Goal: Task Accomplishment & Management: Use online tool/utility

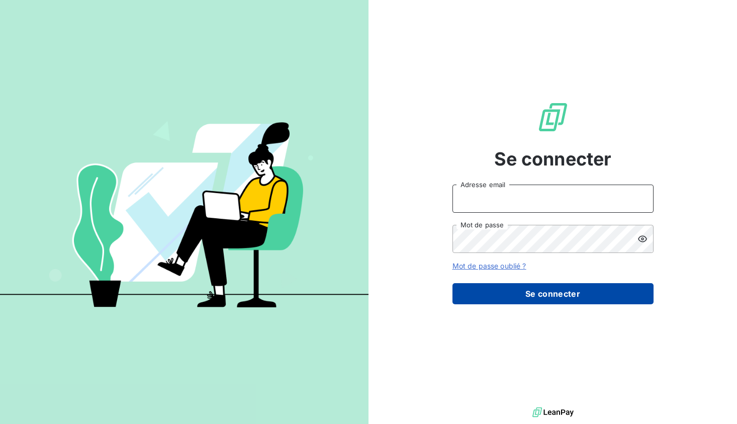
type input "[EMAIL_ADDRESS][DOMAIN_NAME]"
click at [532, 294] on button "Se connecter" at bounding box center [553, 293] width 201 height 21
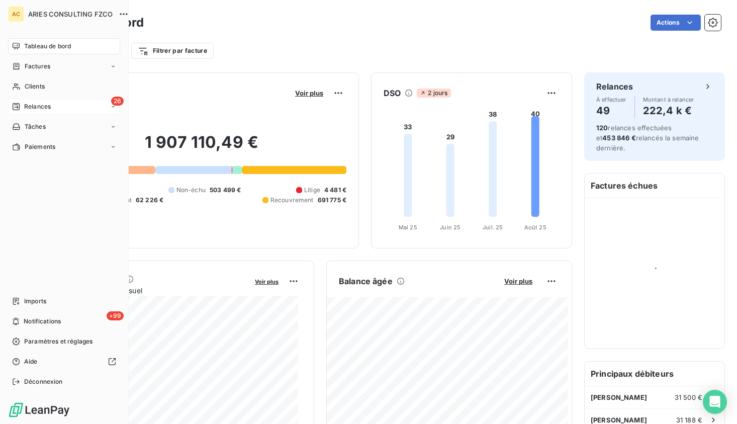
click at [19, 108] on icon at bounding box center [16, 106] width 7 height 7
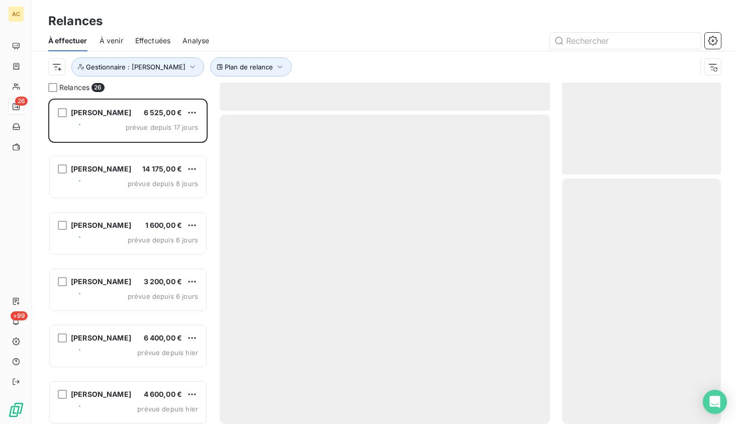
scroll to position [318, 151]
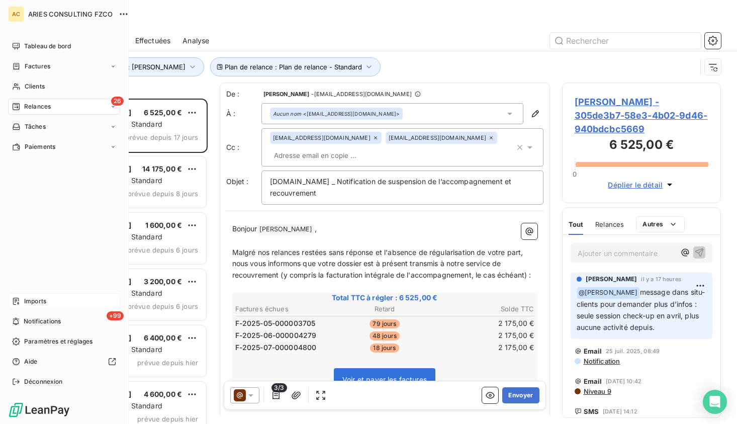
click at [43, 303] on span "Imports" at bounding box center [35, 301] width 22 height 9
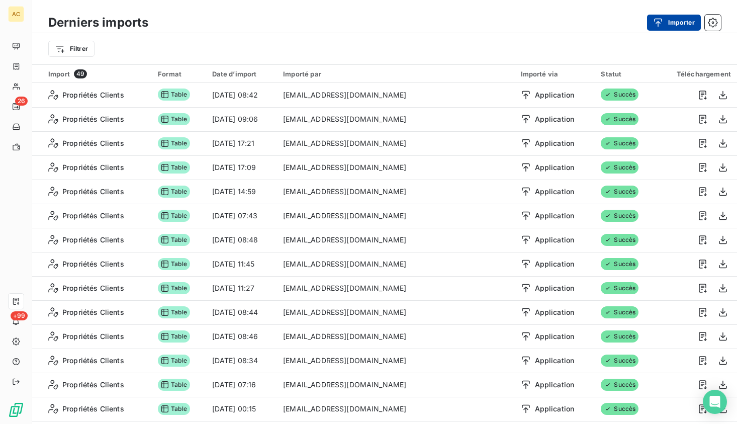
click at [687, 24] on button "Importer" at bounding box center [674, 23] width 54 height 16
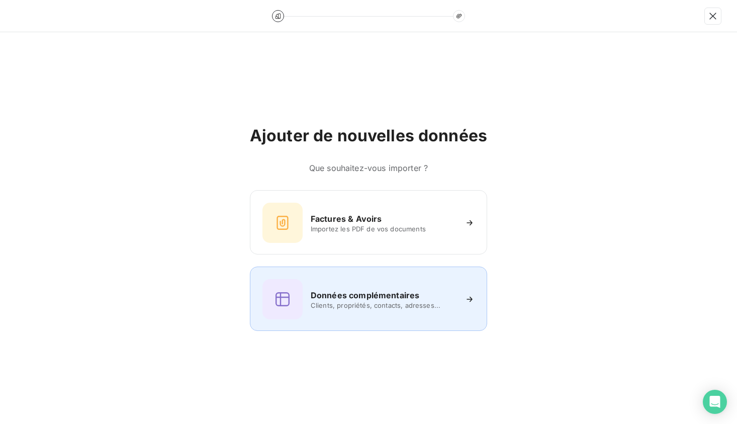
click at [350, 294] on h6 "Données complémentaires" at bounding box center [365, 295] width 109 height 12
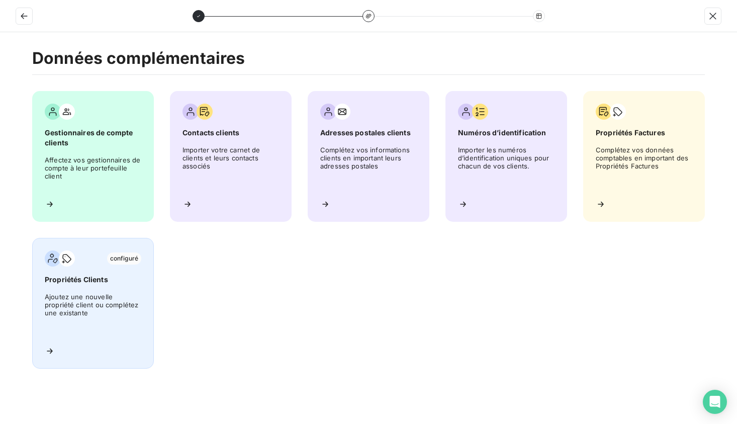
click at [87, 311] on span "Ajoutez une nouvelle propriété client ou complétez une existante" at bounding box center [93, 315] width 97 height 45
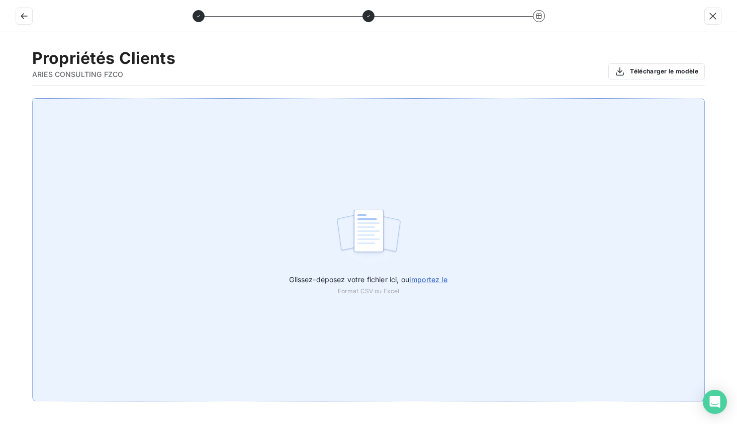
click at [424, 281] on span "importez le" at bounding box center [428, 279] width 39 height 9
click at [1, 99] on input "Glissez-déposez votre fichier ici, ou importez le" at bounding box center [0, 98] width 1 height 1
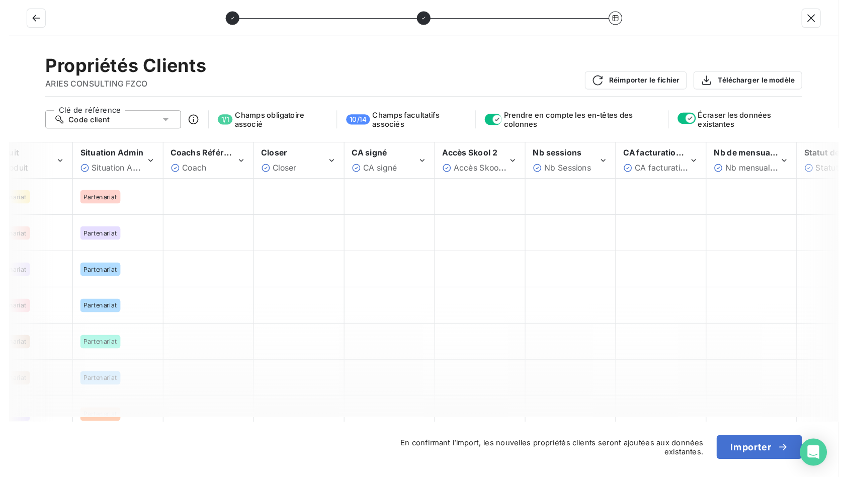
scroll to position [0, 229]
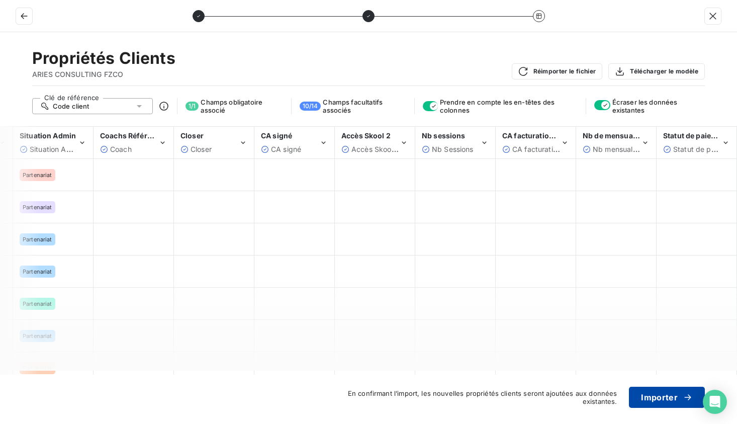
click at [658, 397] on button "Importer" at bounding box center [667, 397] width 76 height 21
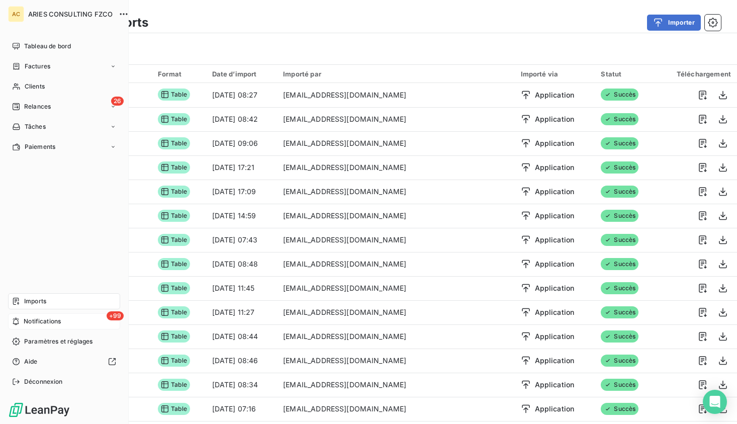
click at [54, 323] on span "Notifications" at bounding box center [42, 321] width 37 height 9
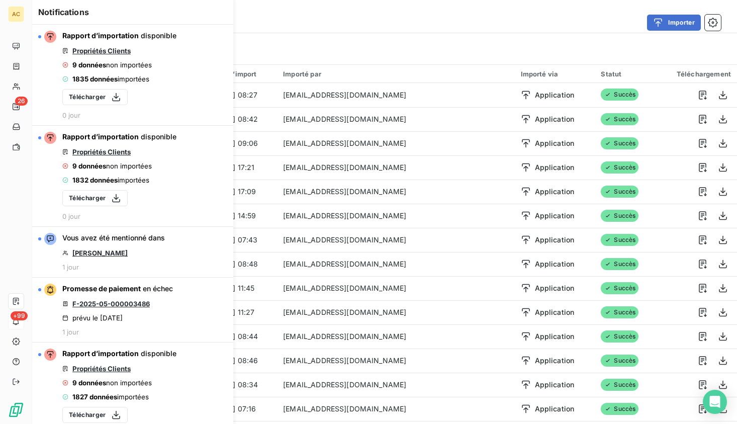
click at [283, 36] on div "Filtrer" at bounding box center [384, 48] width 705 height 31
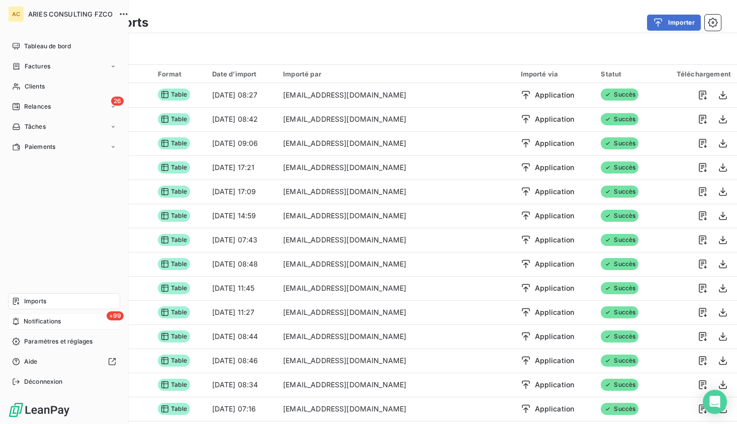
click at [48, 304] on div "Imports" at bounding box center [64, 301] width 112 height 16
click at [53, 322] on span "Notifications" at bounding box center [42, 321] width 37 height 9
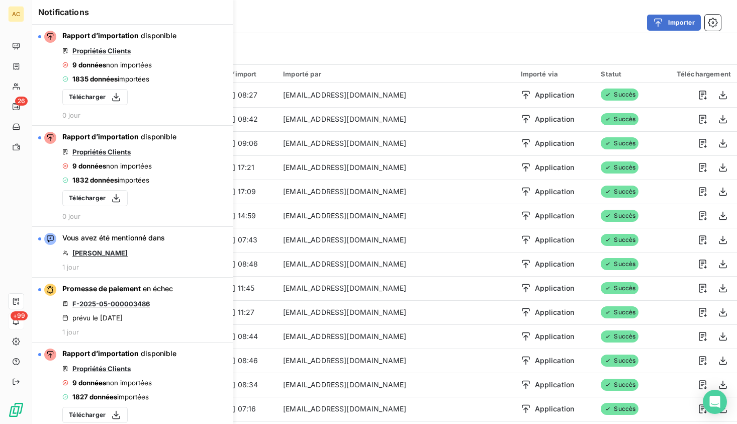
click at [311, 25] on div "Importer" at bounding box center [440, 23] width 561 height 16
